Goal: Check status: Check status

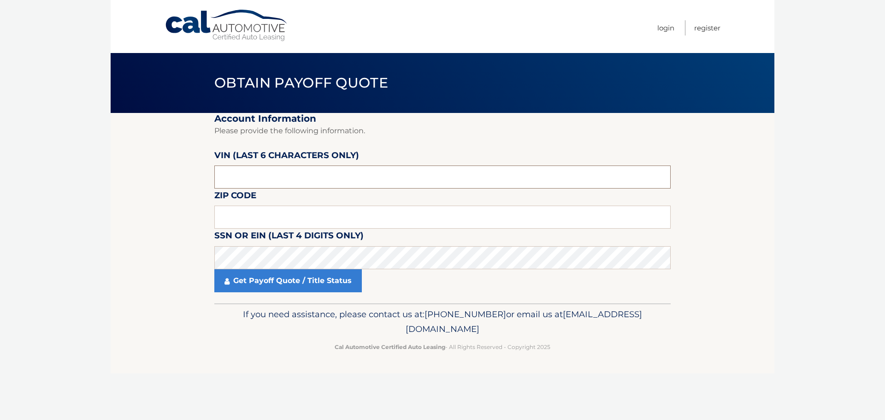
click at [309, 174] on input "text" at bounding box center [442, 176] width 456 height 23
type input "215689"
click at [276, 216] on input "text" at bounding box center [442, 217] width 456 height 23
type input "08759"
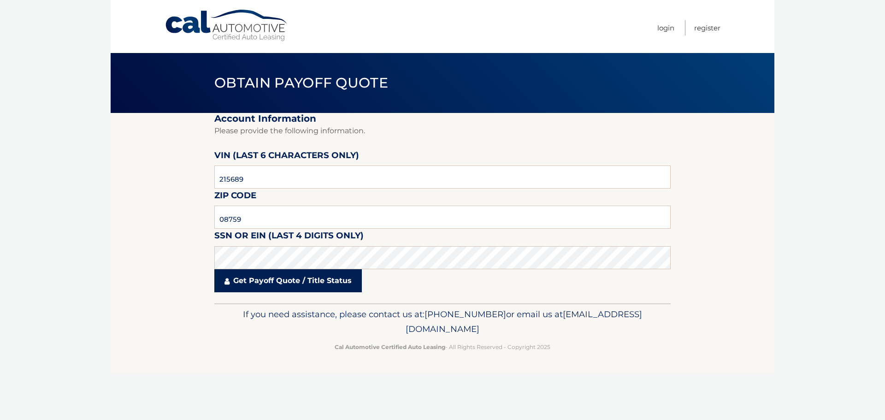
click at [290, 285] on link "Get Payoff Quote / Title Status" at bounding box center [288, 280] width 148 height 23
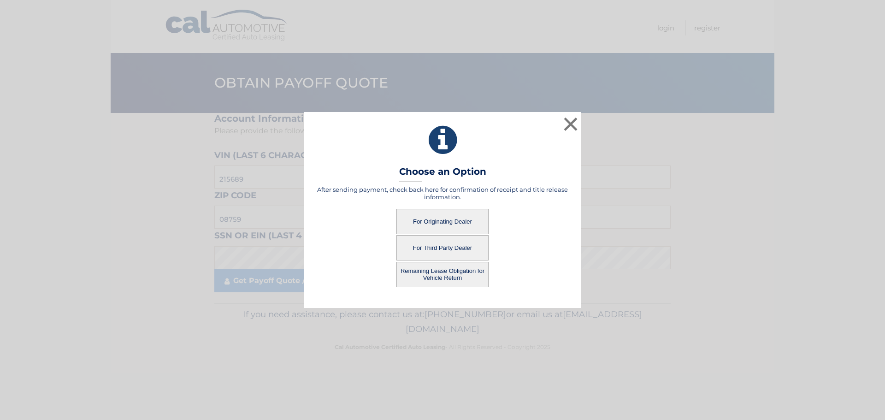
click at [444, 223] on button "For Originating Dealer" at bounding box center [442, 221] width 92 height 25
click at [431, 222] on button "For Originating Dealer" at bounding box center [442, 221] width 92 height 25
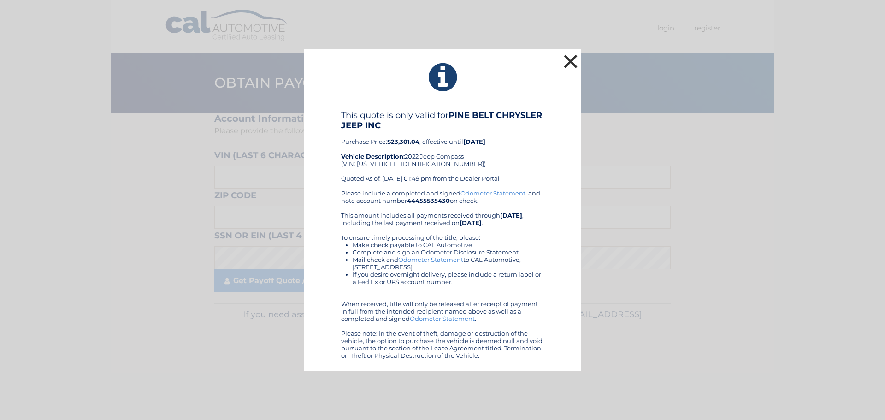
click at [570, 60] on button "×" at bounding box center [570, 61] width 18 height 18
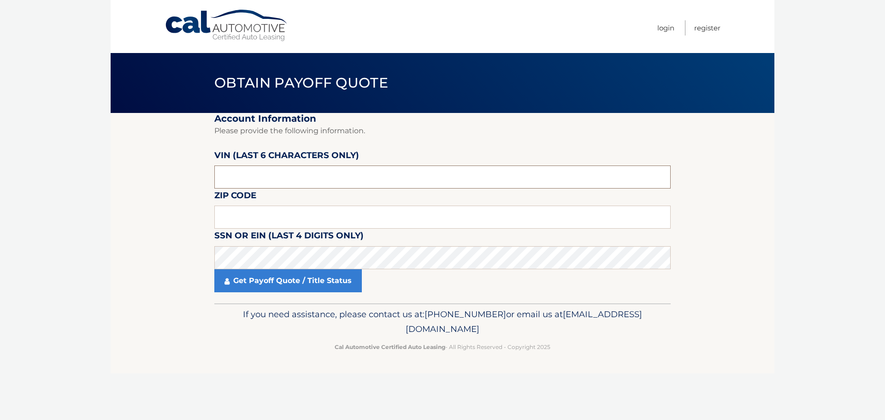
click at [336, 179] on input "text" at bounding box center [442, 176] width 456 height 23
type input "215689"
click at [339, 217] on input "text" at bounding box center [442, 217] width 456 height 23
drag, startPoint x: 339, startPoint y: 217, endPoint x: 347, endPoint y: 223, distance: 10.0
click at [347, 223] on input "text" at bounding box center [442, 217] width 456 height 23
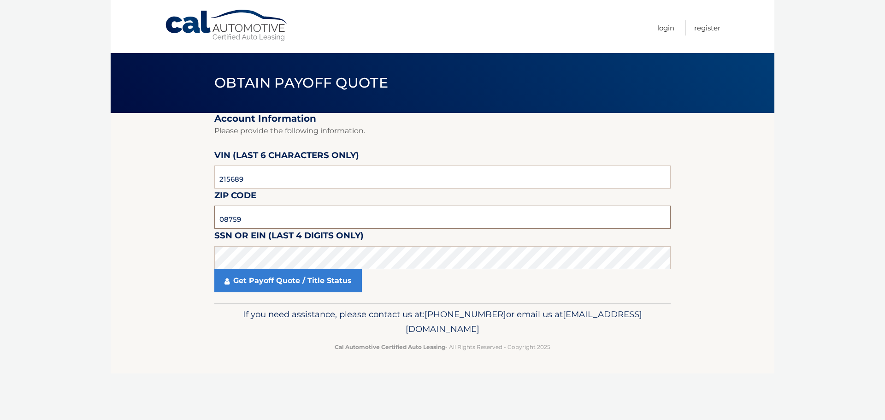
type input "08759"
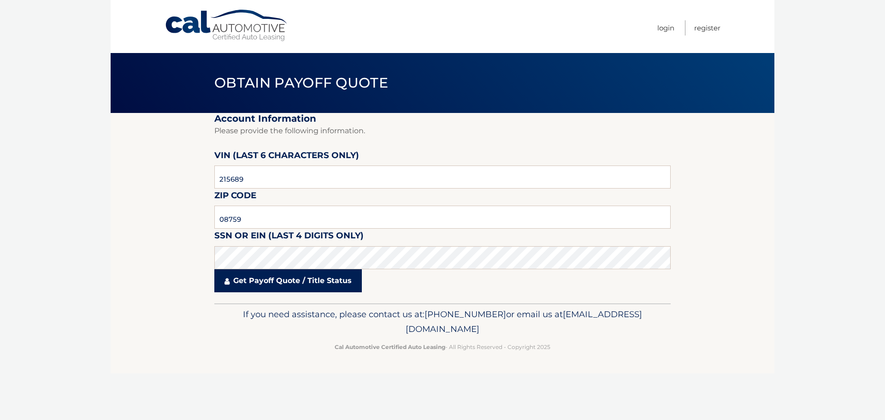
click at [272, 283] on link "Get Payoff Quote / Title Status" at bounding box center [288, 280] width 148 height 23
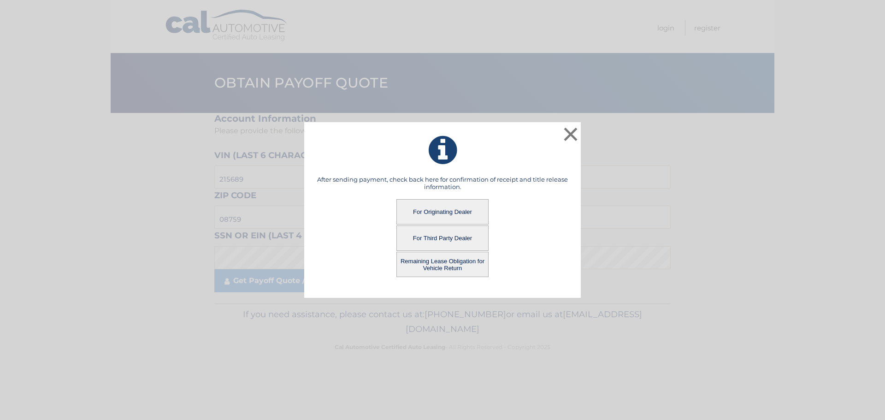
click at [440, 262] on button "Remaining Lease Obligation for Vehicle Return" at bounding box center [442, 264] width 92 height 25
click at [442, 262] on button "Remaining Lease Obligation for Vehicle Return" at bounding box center [442, 264] width 92 height 25
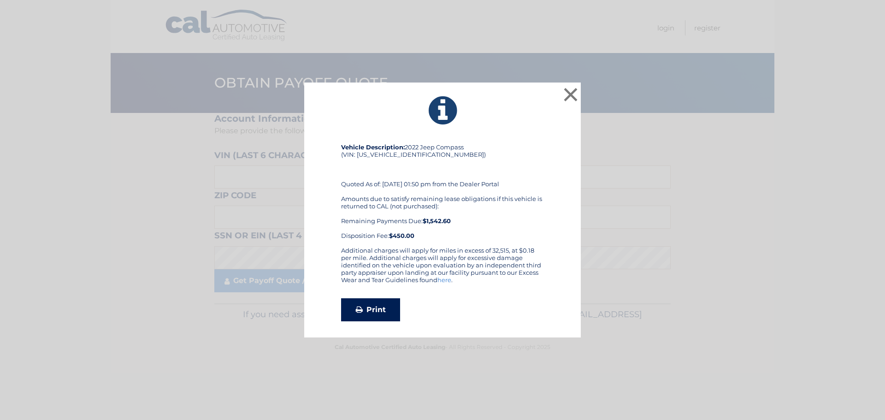
click at [378, 310] on link "Print" at bounding box center [370, 309] width 59 height 23
click at [568, 93] on button "×" at bounding box center [570, 94] width 18 height 18
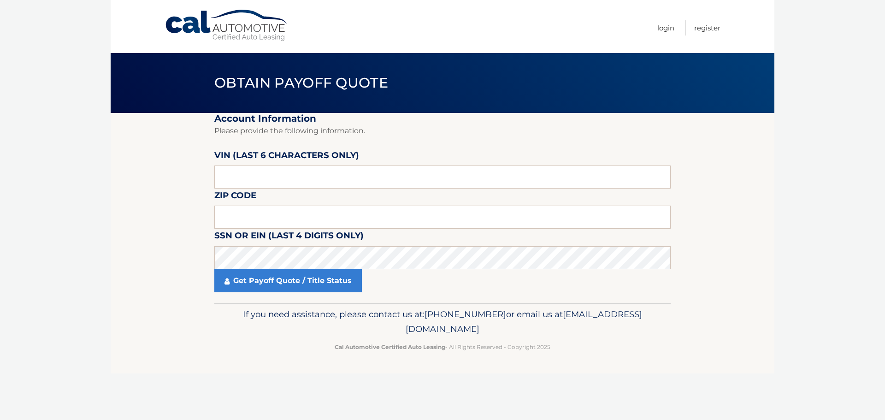
click at [476, 139] on fieldset "Account Information Please provide the following information. [PERSON_NAME] (la…" at bounding box center [442, 208] width 456 height 190
